Goal: Transaction & Acquisition: Purchase product/service

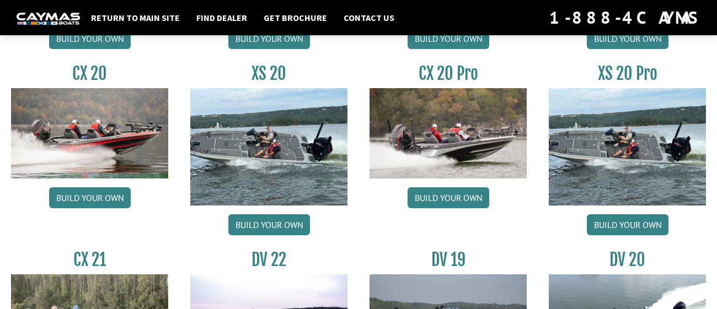
scroll to position [1087, 0]
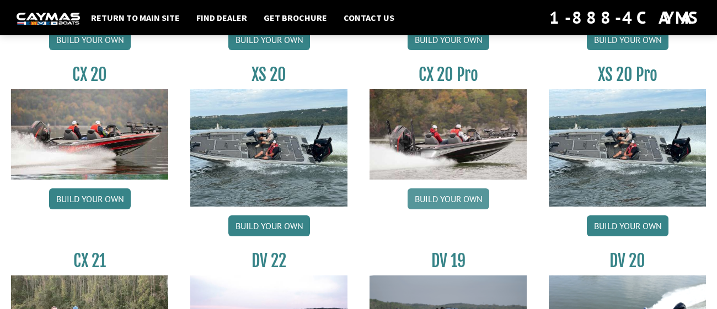
click at [422, 196] on link "Build your own" at bounding box center [448, 199] width 82 height 21
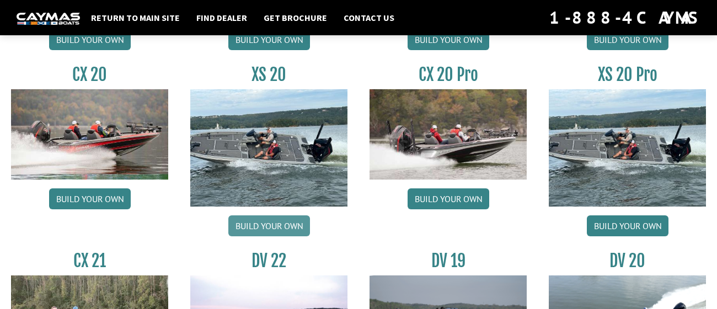
click at [265, 228] on link "Build your own" at bounding box center [269, 226] width 82 height 21
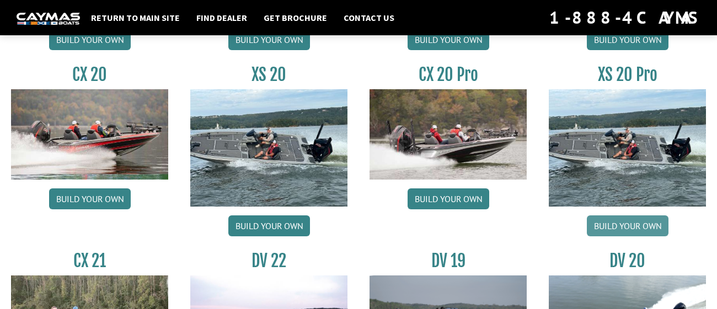
click at [597, 221] on link "Build your own" at bounding box center [628, 226] width 82 height 21
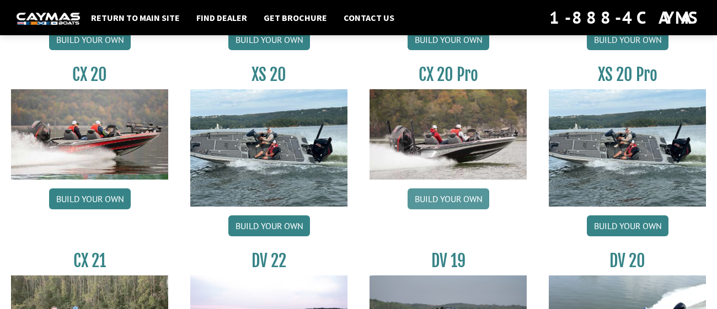
click at [425, 200] on link "Build your own" at bounding box center [448, 199] width 82 height 21
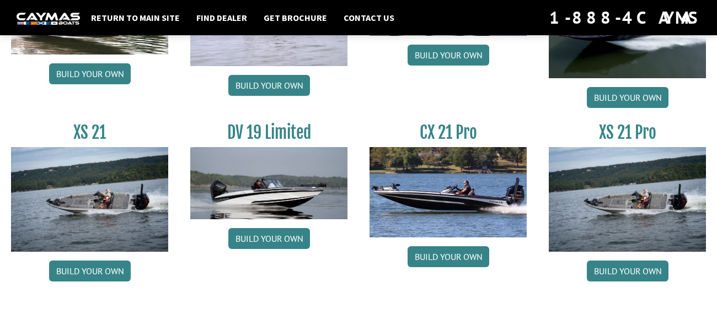
scroll to position [1424, 0]
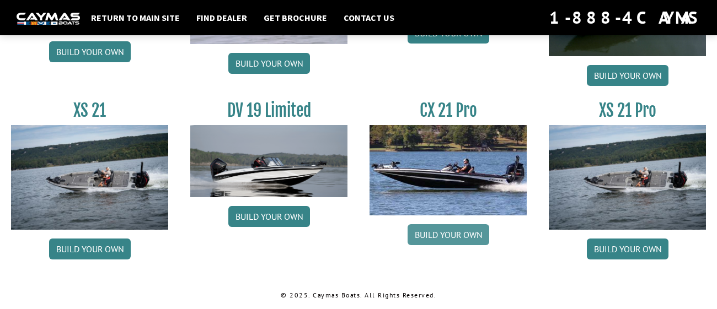
click at [446, 234] on link "Build your own" at bounding box center [448, 234] width 82 height 21
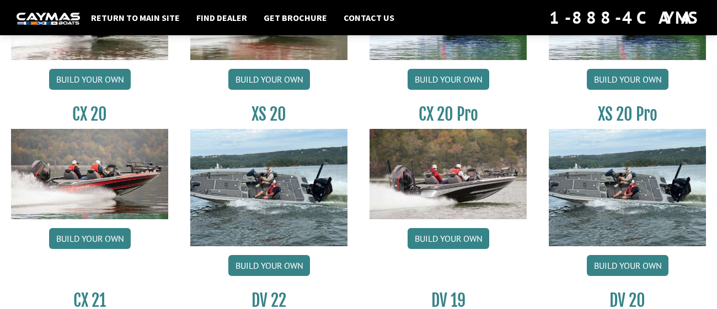
scroll to position [1046, 0]
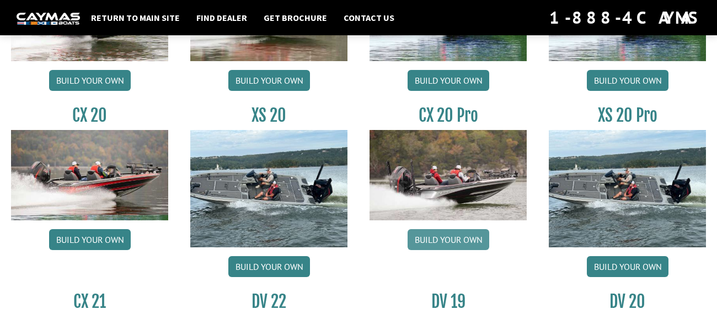
click at [442, 242] on link "Build your own" at bounding box center [448, 239] width 82 height 21
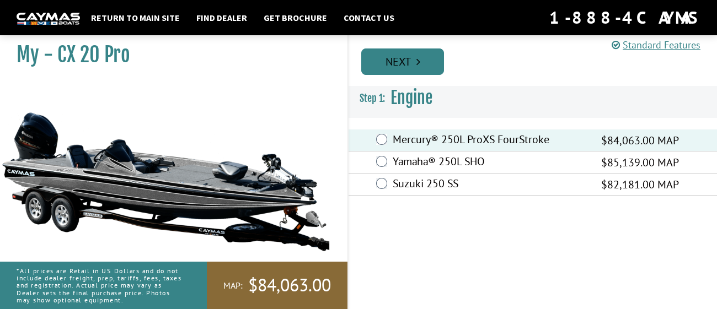
click at [414, 58] on link "Next" at bounding box center [402, 62] width 83 height 26
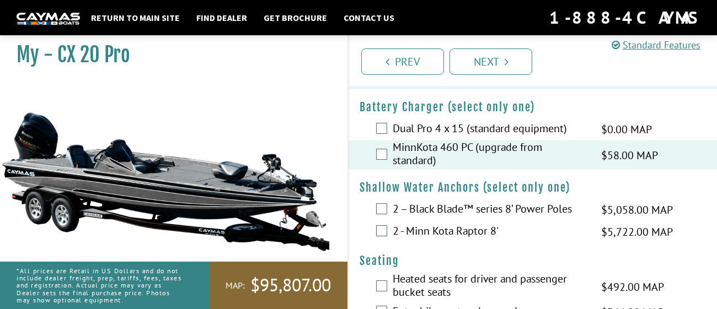
scroll to position [1034, 0]
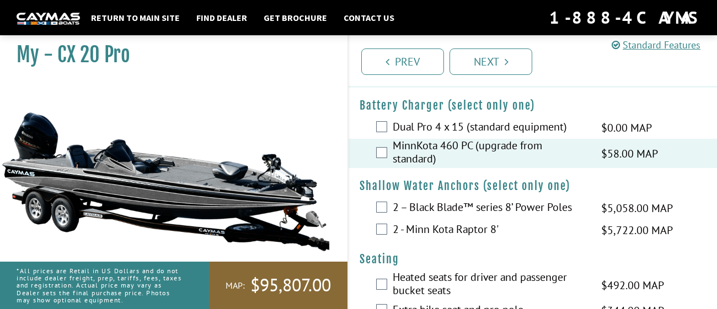
click at [381, 219] on div "2 – Black Blade™ series 8’ Power Poles $5,058.00 MAP $5,972.00 MSRP" at bounding box center [532, 208] width 368 height 22
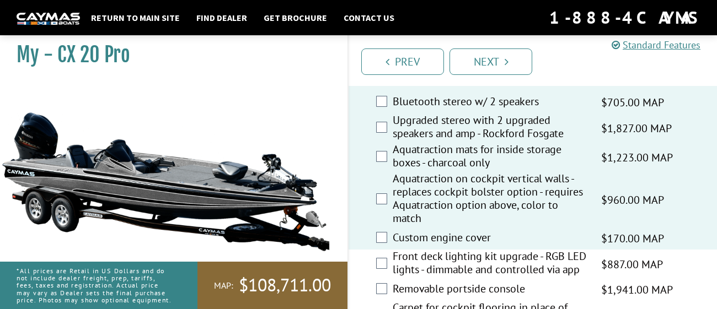
scroll to position [1594, 0]
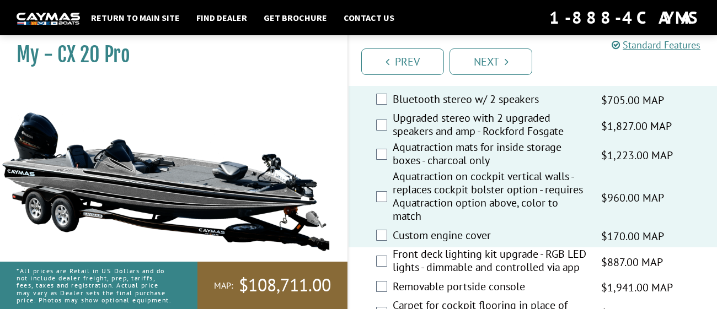
click at [382, 277] on div "Front deck lighting kit upgrade - RGB LED lights - dimmable and controlled via …" at bounding box center [532, 262] width 368 height 29
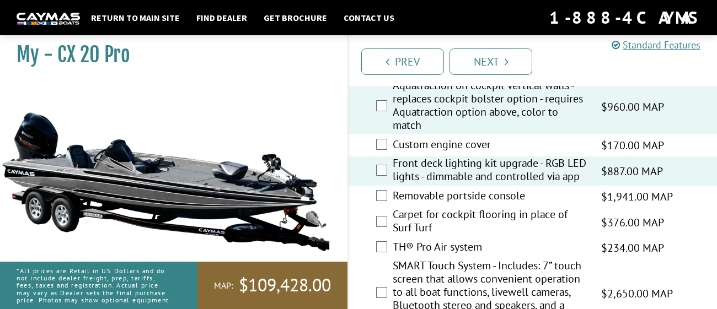
scroll to position [1686, 0]
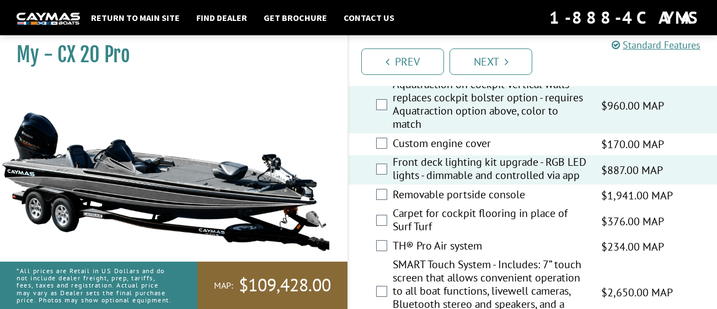
click at [375, 207] on div "Removable portside console $1,941.00 MAP $2,291.00 MSRP" at bounding box center [532, 196] width 368 height 22
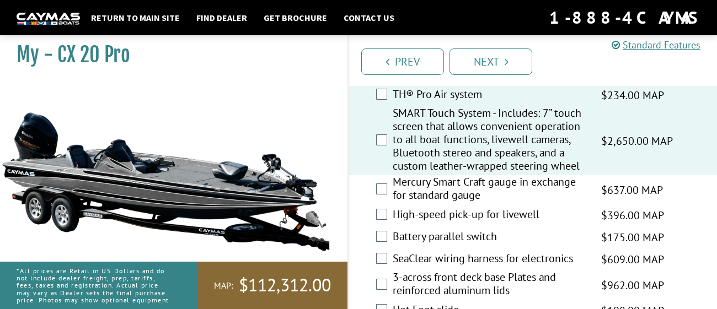
scroll to position [1839, 0]
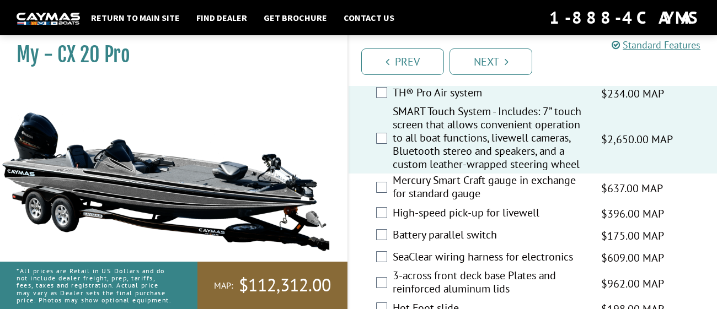
click at [380, 203] on div "Mercury Smart Craft gauge in exchange for standard gauge $637.00 MAP $752.00 MS…" at bounding box center [532, 188] width 368 height 29
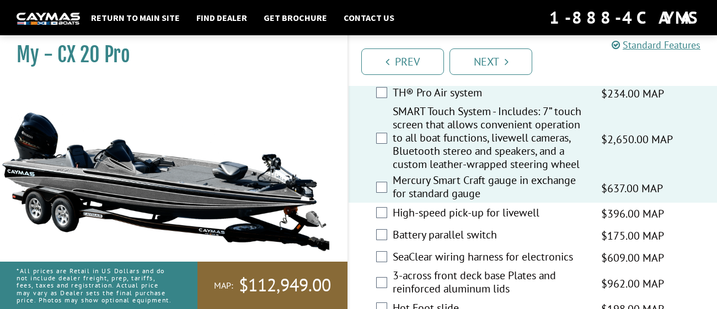
click at [381, 225] on div "High-speed pick-up for livewell $396.00 MAP $468.00 MSRP" at bounding box center [532, 214] width 368 height 22
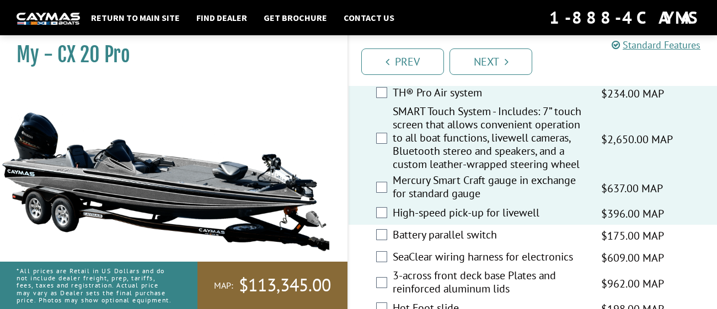
click at [378, 247] on div "Battery parallel switch $175.00 MAP $206.00 MSRP" at bounding box center [532, 236] width 368 height 22
click at [380, 269] on div "SeaClear wiring harness for electronics $609.00 MAP $719.00 MSRP" at bounding box center [532, 258] width 368 height 22
click at [384, 247] on div "Battery parallel switch $175.00 MAP $206.00 MSRP" at bounding box center [532, 236] width 368 height 22
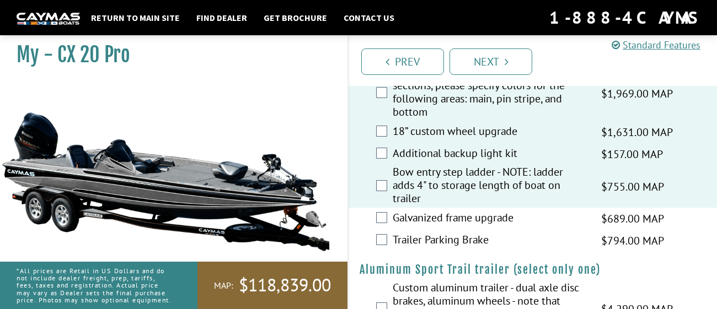
scroll to position [2147, 0]
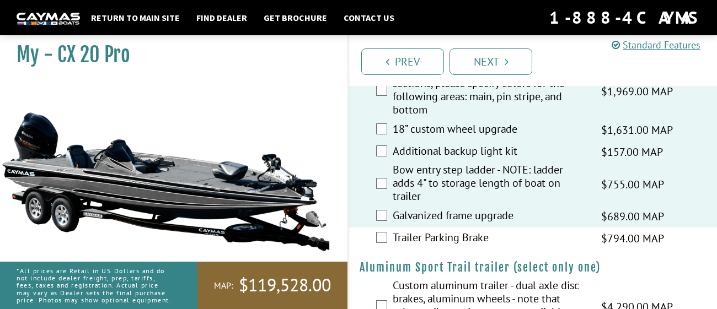
click at [383, 250] on div "Trailer Parking Brake $794.00 MAP $937.00 MSRP" at bounding box center [532, 239] width 368 height 22
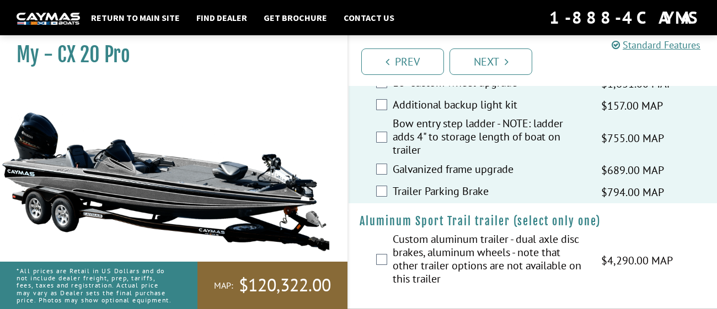
scroll to position [2225, 0]
click at [486, 59] on link "Next" at bounding box center [490, 62] width 83 height 26
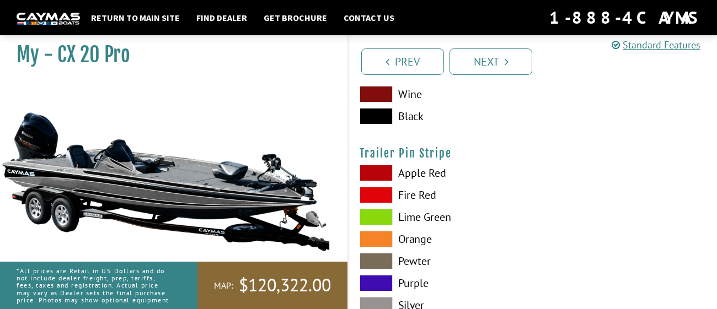
scroll to position [6810, 0]
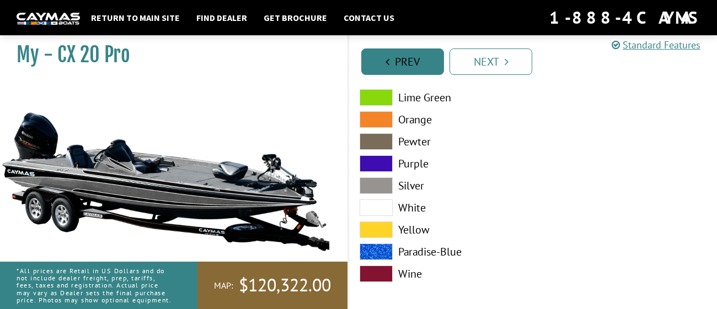
click at [407, 59] on link "Prev" at bounding box center [402, 62] width 83 height 26
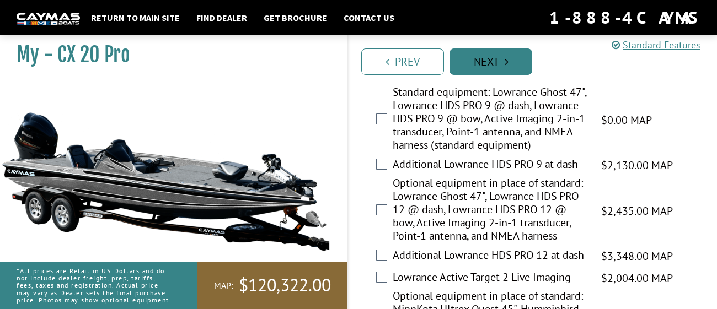
scroll to position [0, 0]
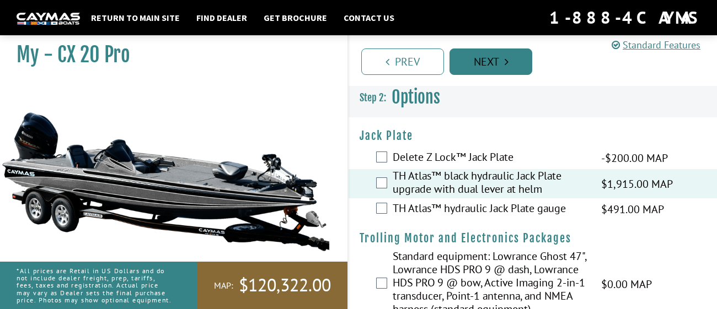
click at [468, 57] on link "Next" at bounding box center [490, 62] width 83 height 26
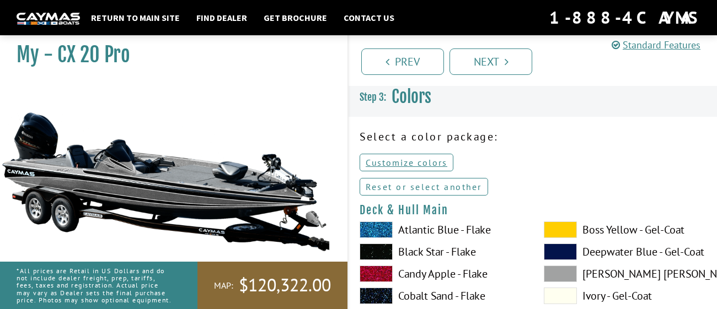
click at [430, 189] on link "Reset or select another" at bounding box center [424, 187] width 128 height 18
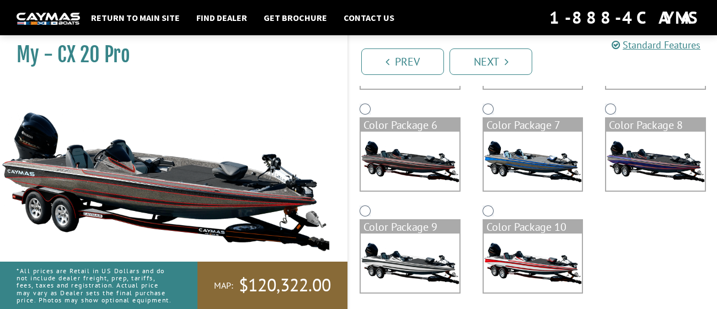
scroll to position [288, 0]
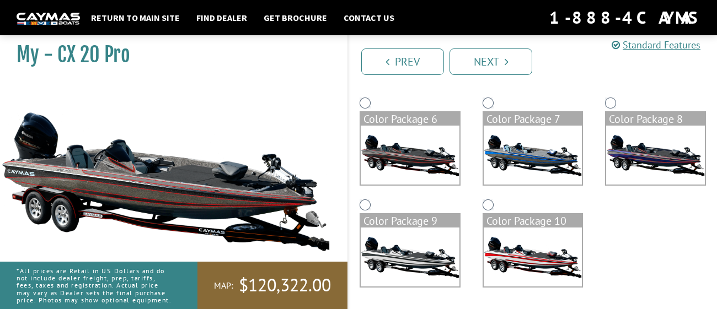
click at [490, 47] on li "Next" at bounding box center [490, 61] width 83 height 28
click at [488, 55] on link "Next" at bounding box center [490, 62] width 83 height 26
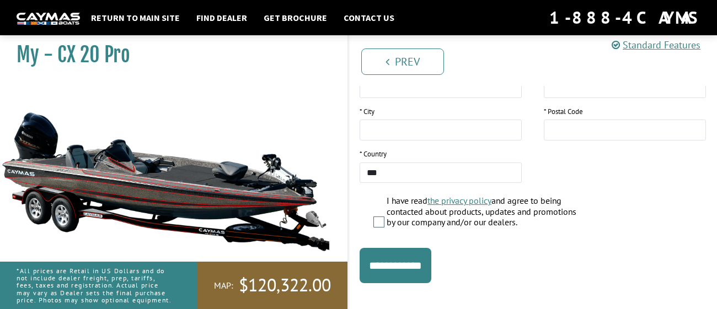
scroll to position [301, 0]
